Goal: Find contact information: Find contact information

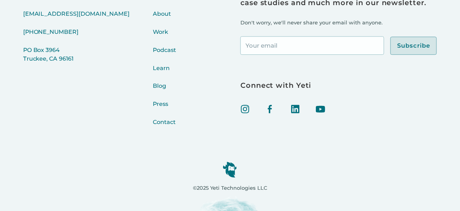
scroll to position [2770, 0]
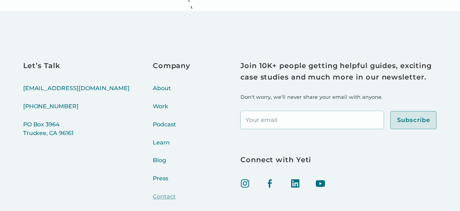
click at [153, 201] on link "Contact" at bounding box center [171, 201] width 37 height 18
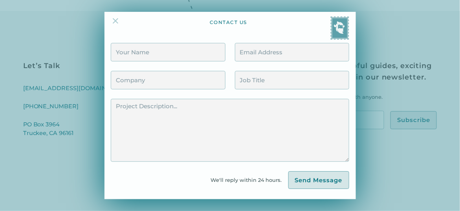
click at [115, 28] on link at bounding box center [119, 24] width 16 height 16
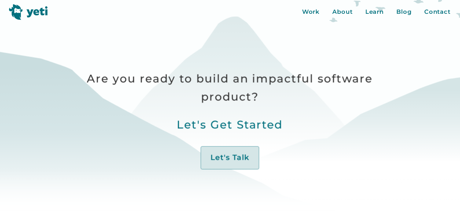
scroll to position [0, 0]
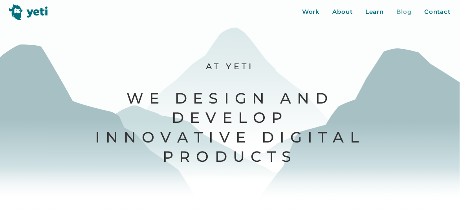
click at [403, 15] on div "Blog" at bounding box center [404, 11] width 15 height 9
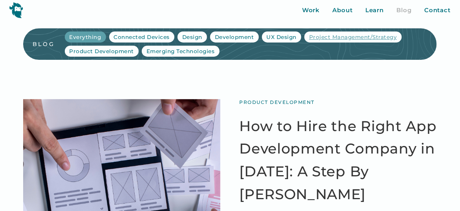
click at [335, 35] on div "Project Management/Strategy" at bounding box center [353, 37] width 88 height 8
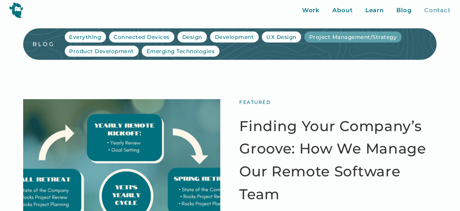
click at [428, 7] on div "Contact" at bounding box center [437, 10] width 26 height 9
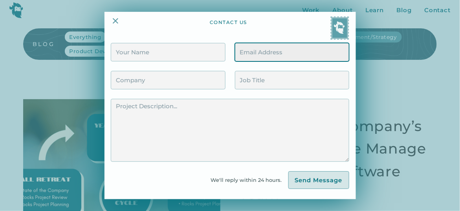
click at [302, 48] on input "Contact Form" at bounding box center [292, 52] width 114 height 18
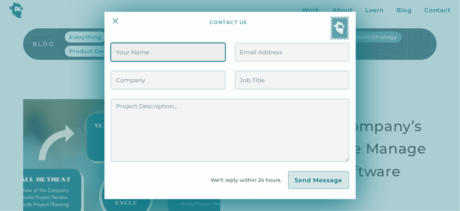
click at [196, 56] on input "Contact Form" at bounding box center [168, 52] width 114 height 18
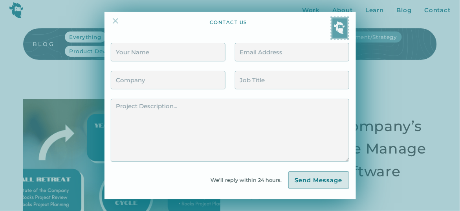
click at [119, 17] on img at bounding box center [115, 20] width 9 height 9
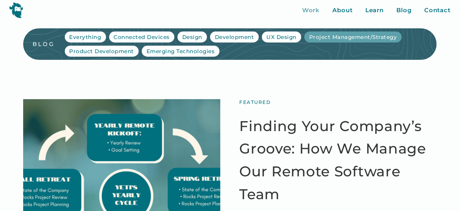
click at [311, 9] on div "Work" at bounding box center [311, 10] width 18 height 9
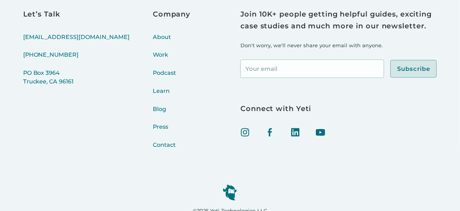
scroll to position [2847, 0]
click at [293, 127] on img at bounding box center [295, 131] width 9 height 9
